Goal: Information Seeking & Learning: Understand process/instructions

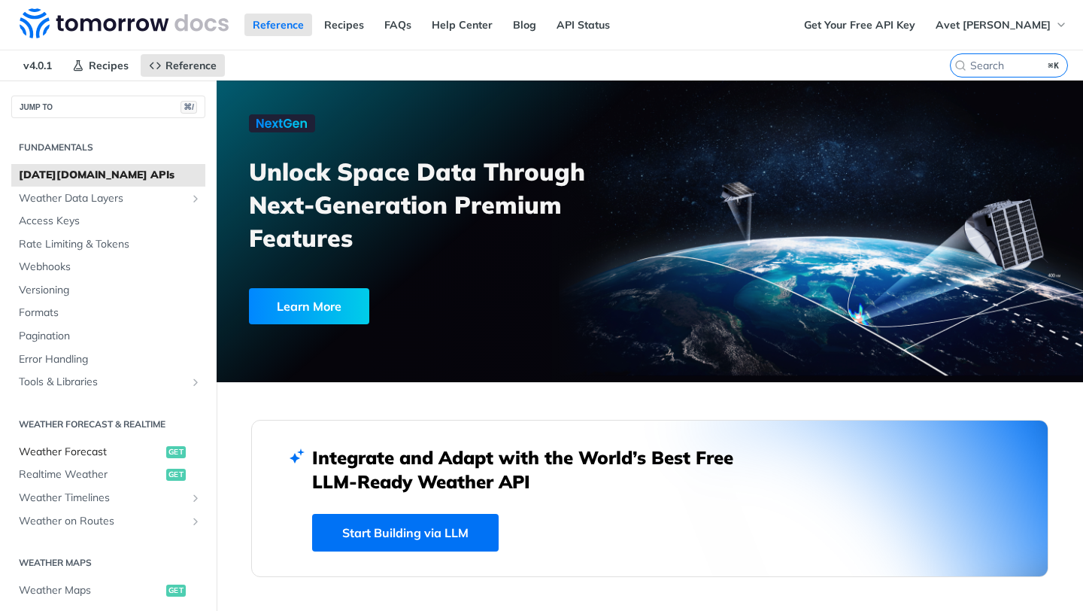
click at [116, 451] on span "Weather Forecast" at bounding box center [91, 452] width 144 height 15
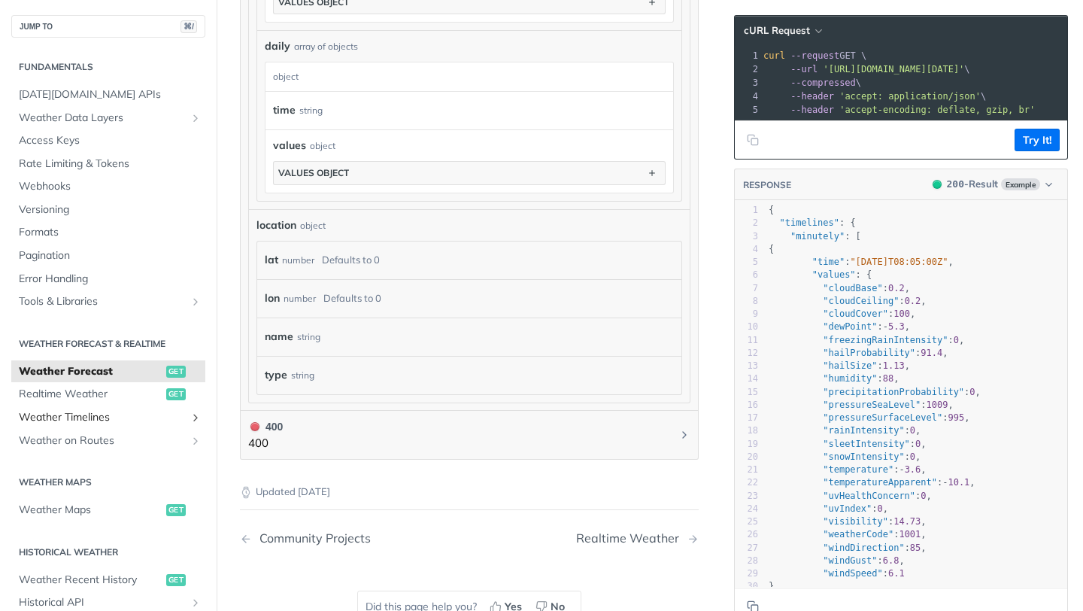
click at [89, 416] on span "Weather Timelines" at bounding box center [102, 417] width 167 height 15
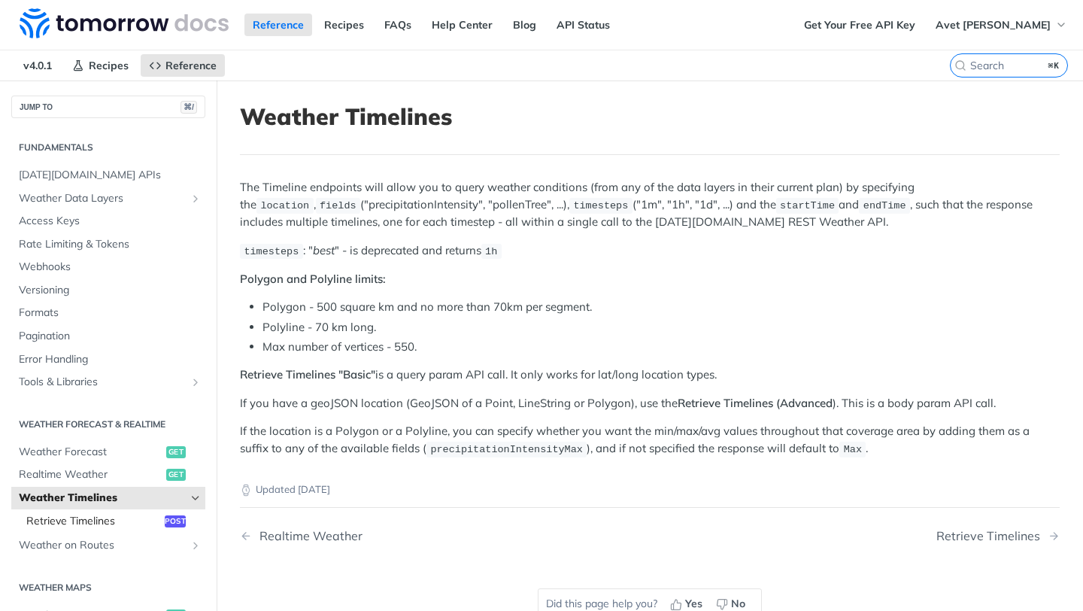
click at [96, 512] on link "Retrieve Timelines post" at bounding box center [112, 521] width 187 height 23
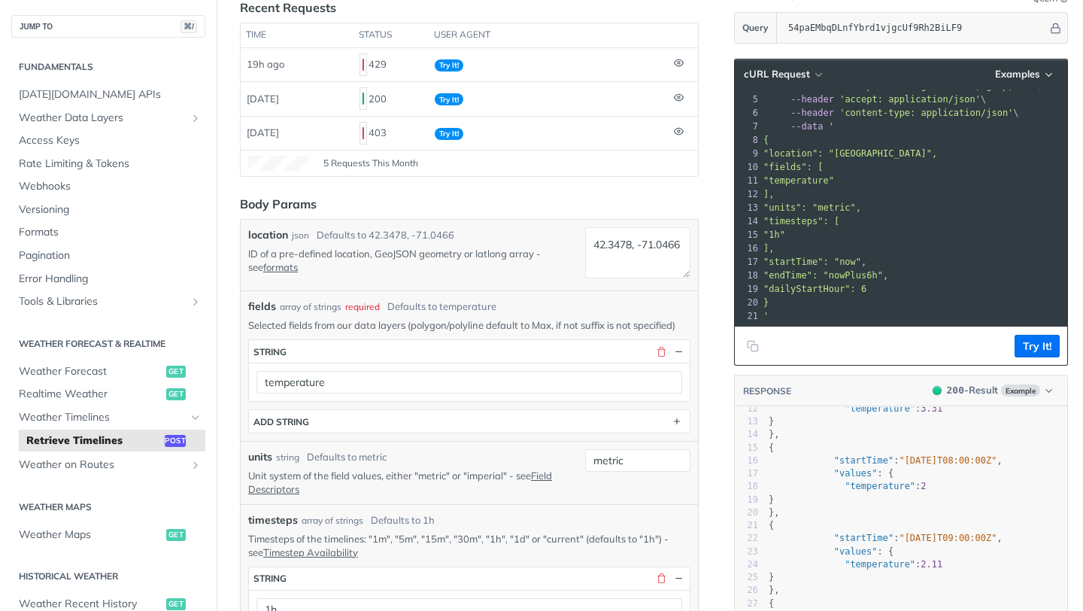
type textarea "​"
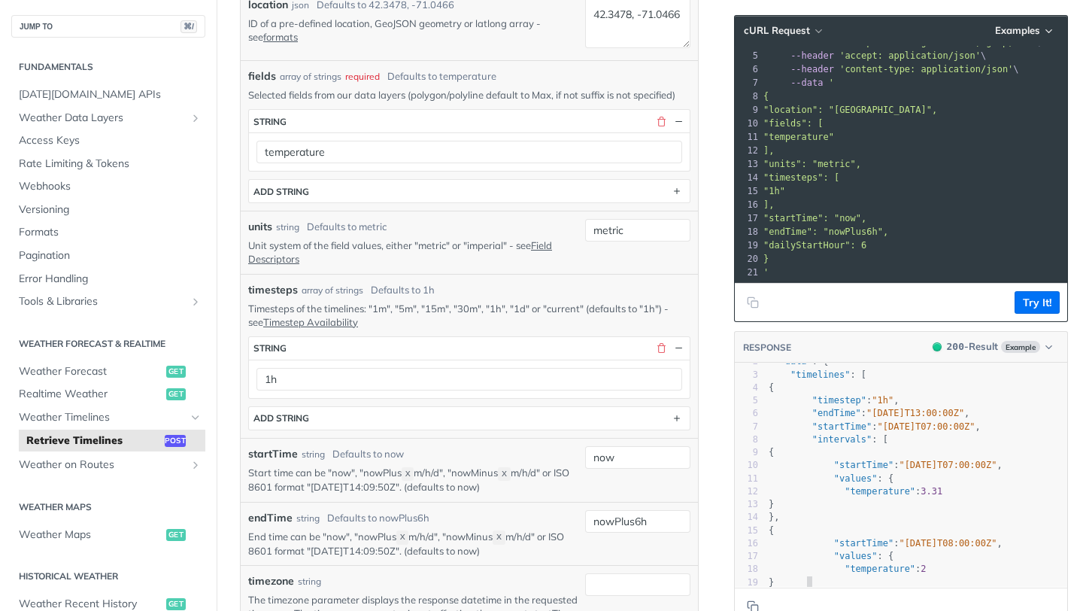
scroll to position [46, 0]
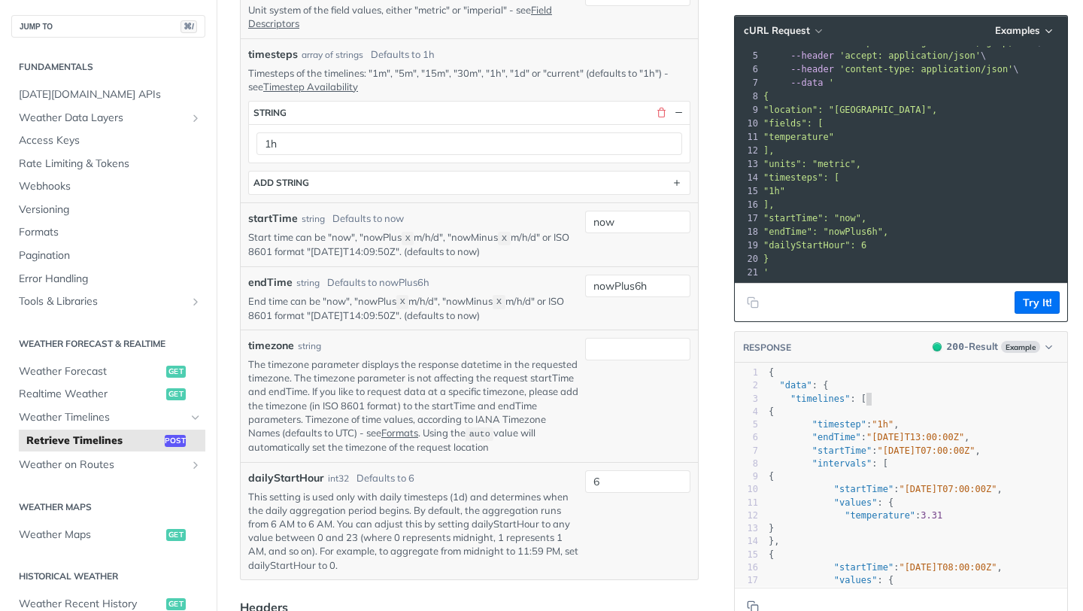
click at [880, 404] on pre ""timelines" : [" at bounding box center [917, 399] width 302 height 13
